Goal: Transaction & Acquisition: Purchase product/service

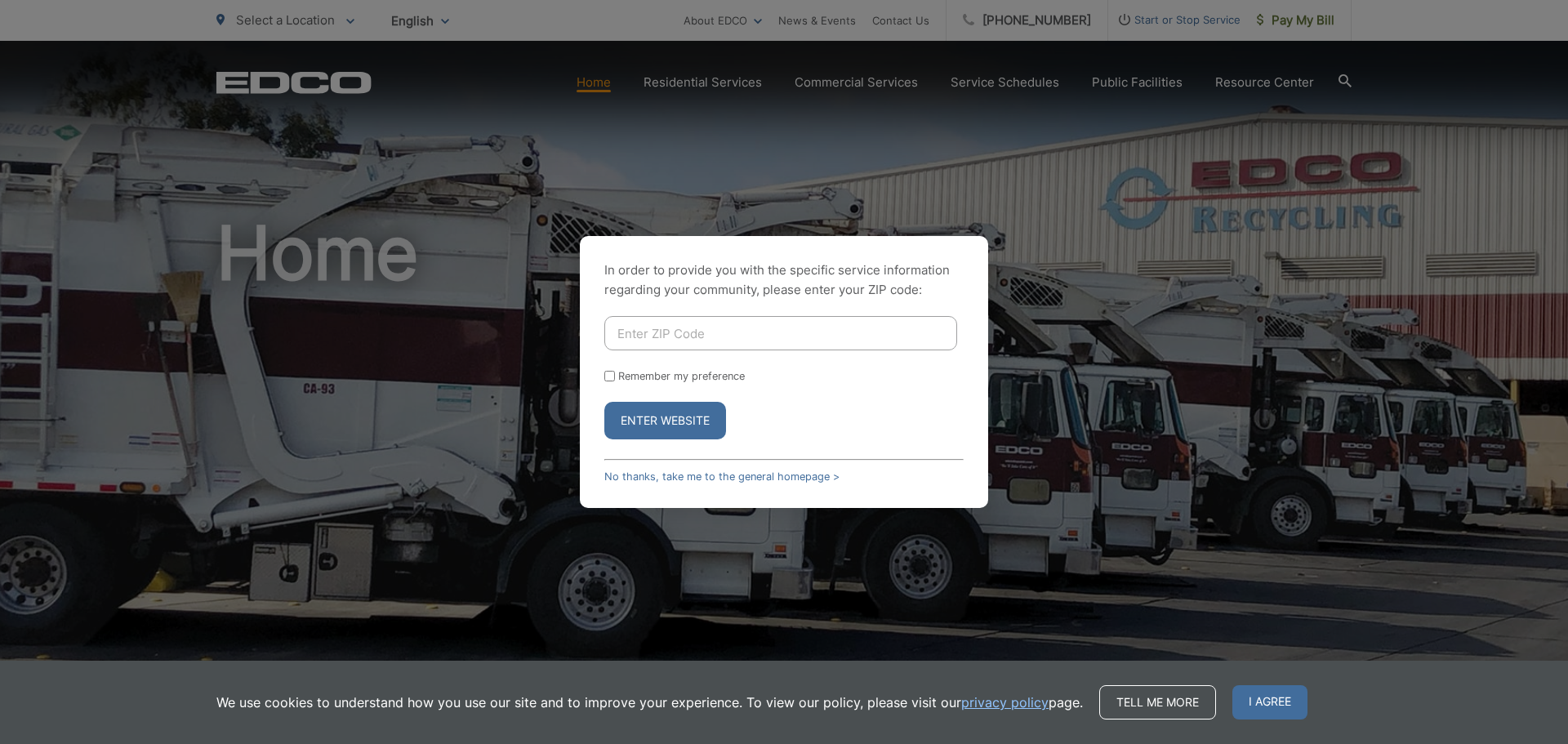
click at [642, 332] on input "Enter ZIP Code" at bounding box center [782, 333] width 353 height 35
type input "91945"
click at [610, 377] on input "Remember my preference" at bounding box center [610, 376] width 11 height 11
checkbox input "true"
click at [652, 418] on button "Enter Website" at bounding box center [665, 420] width 121 height 37
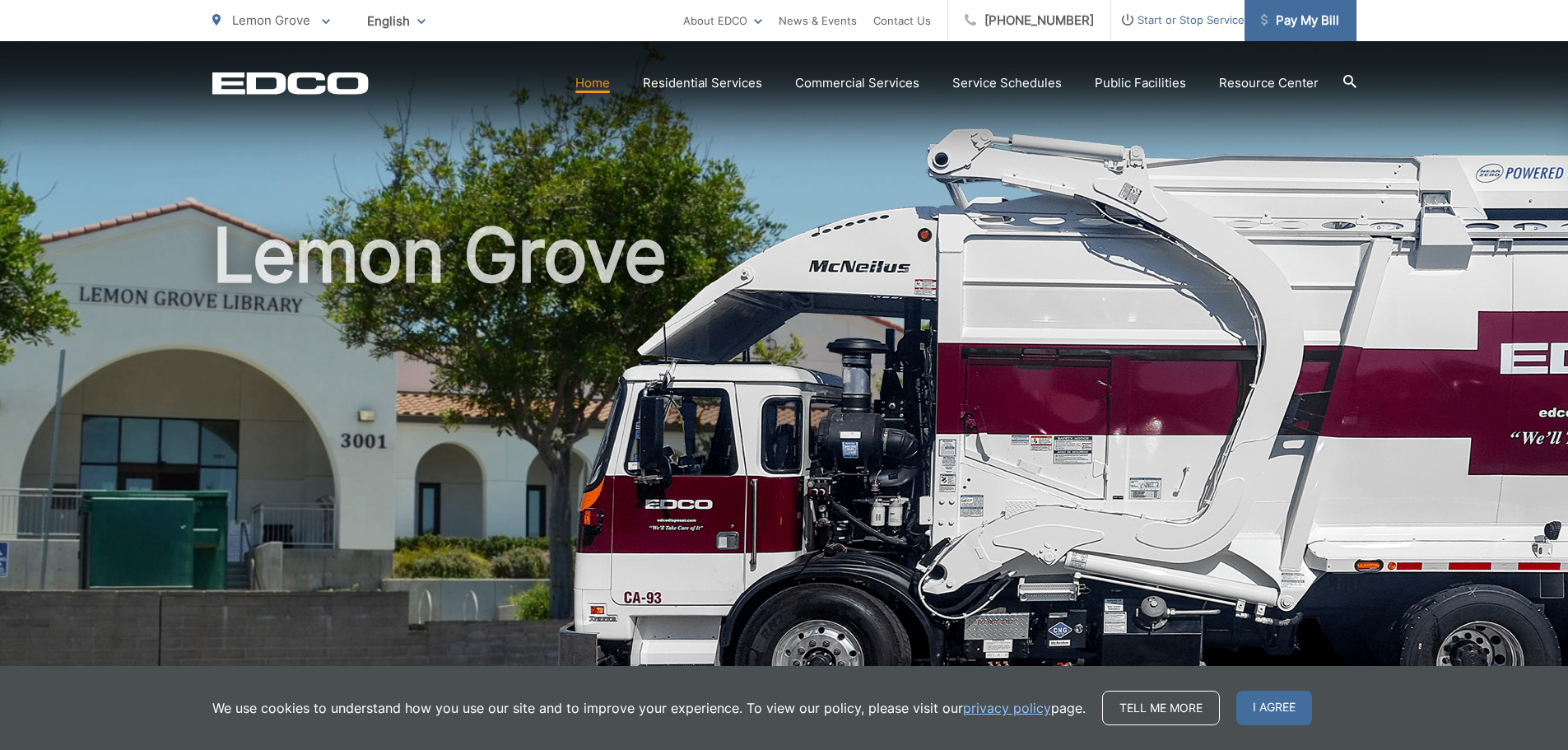
click at [1301, 23] on span "Pay My Bill" at bounding box center [1300, 21] width 79 height 20
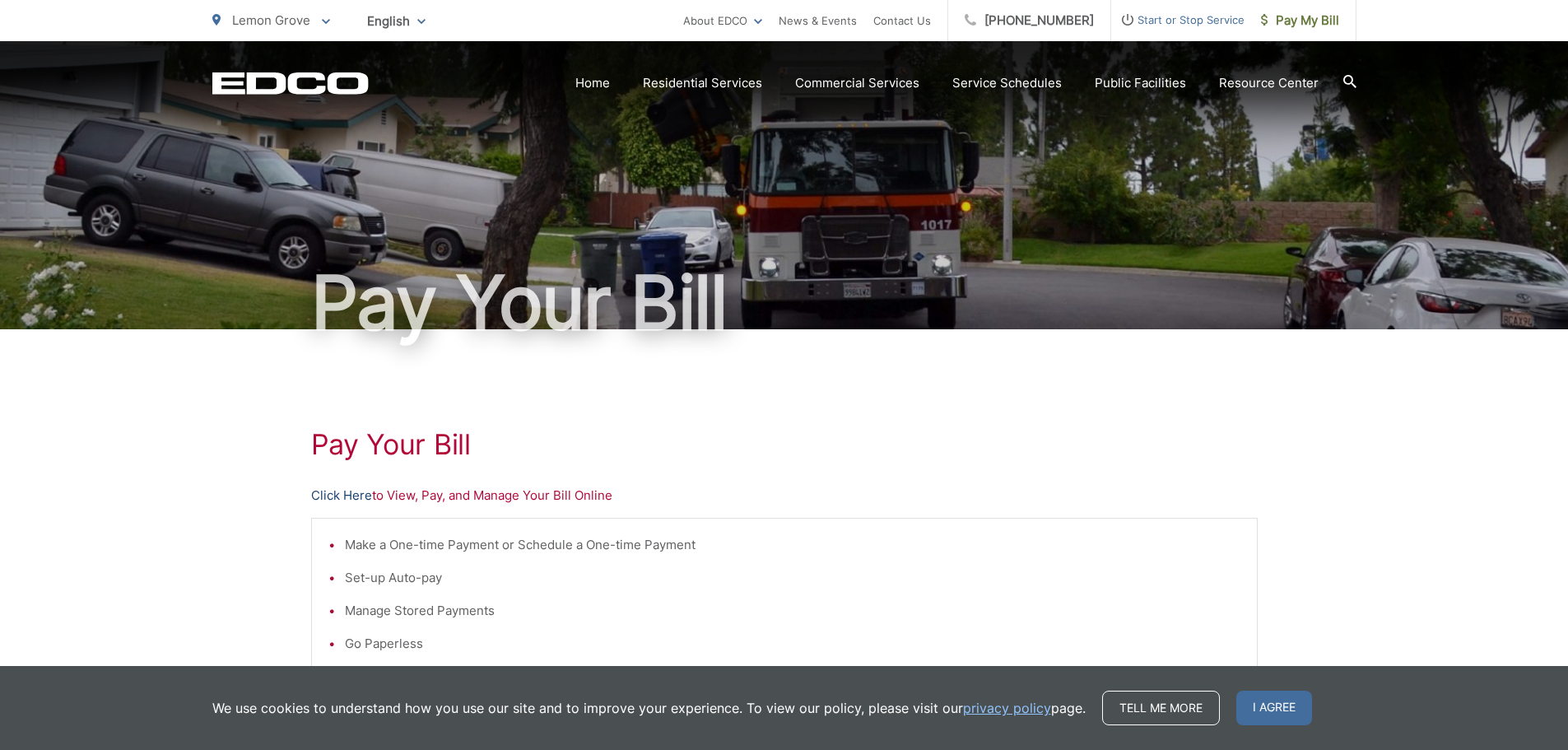
click at [323, 490] on link "Click Here" at bounding box center [341, 495] width 61 height 20
